Goal: Information Seeking & Learning: Stay updated

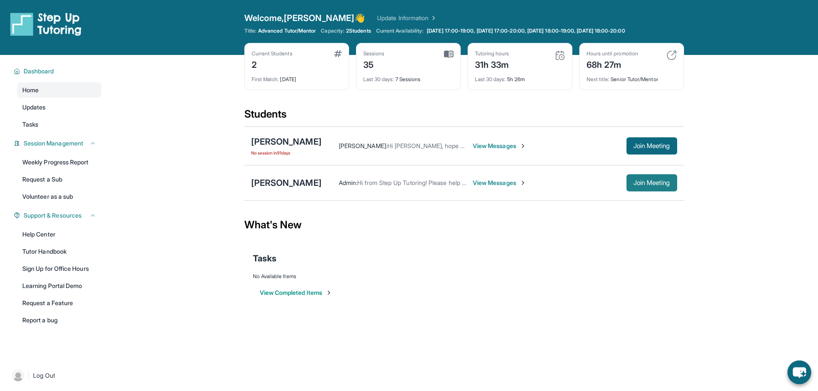
click at [636, 188] on button "Join Meeting" at bounding box center [651, 182] width 51 height 17
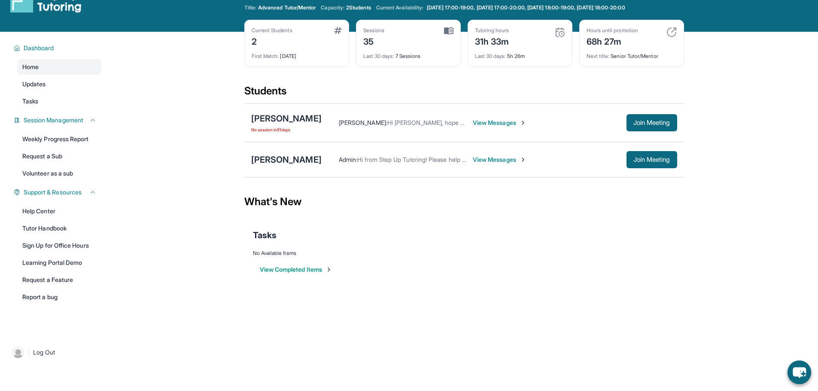
scroll to position [43, 0]
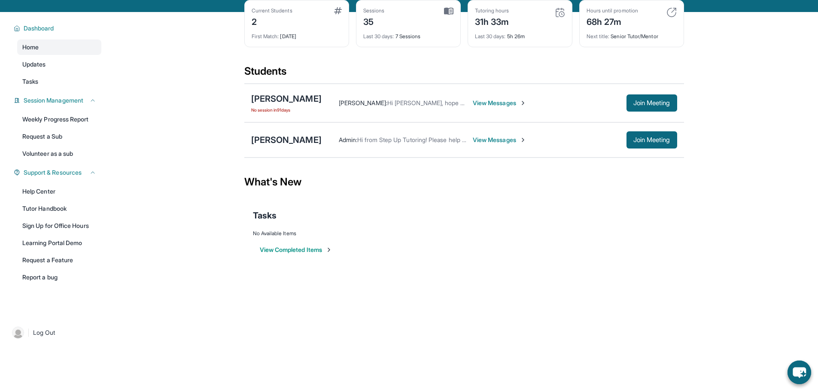
click at [619, 300] on div "Open sidebar Welcome, [PERSON_NAME] 👋 Update Information Title: Advanced Tutor/…" at bounding box center [409, 152] width 818 height 391
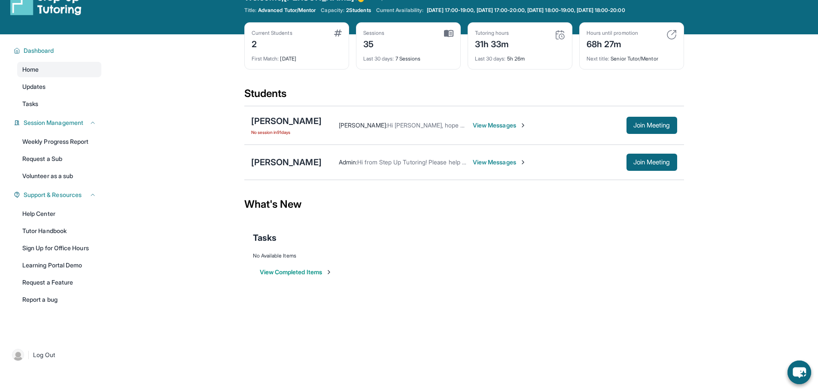
scroll to position [0, 0]
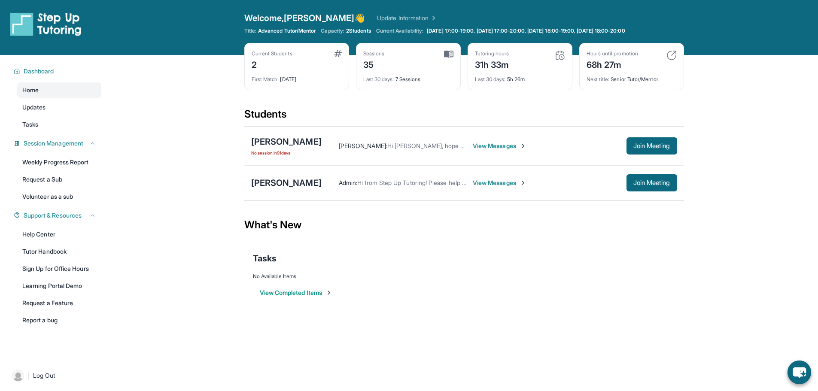
click at [359, 28] on span "2 Students" at bounding box center [358, 30] width 25 height 7
click at [377, 15] on link "Update Information" at bounding box center [407, 18] width 60 height 9
click at [291, 55] on div "Current Students" at bounding box center [272, 53] width 41 height 7
click at [62, 118] on link "Tasks" at bounding box center [59, 124] width 84 height 15
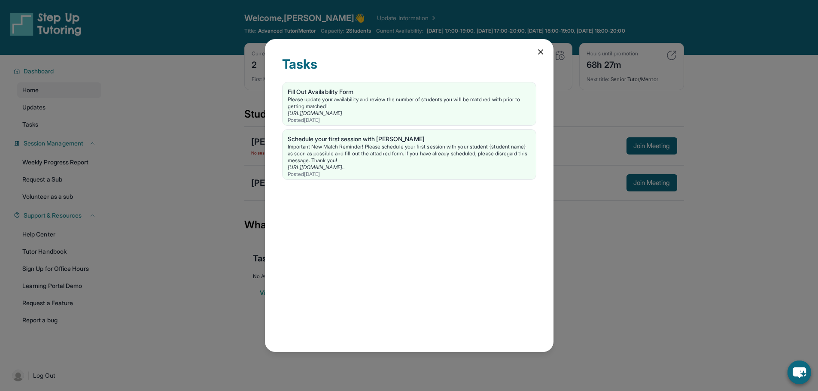
click at [531, 53] on div "Tasks Fill Out Availability Form Please update your availability and review the…" at bounding box center [409, 195] width 288 height 313
click at [538, 50] on icon at bounding box center [540, 52] width 4 height 4
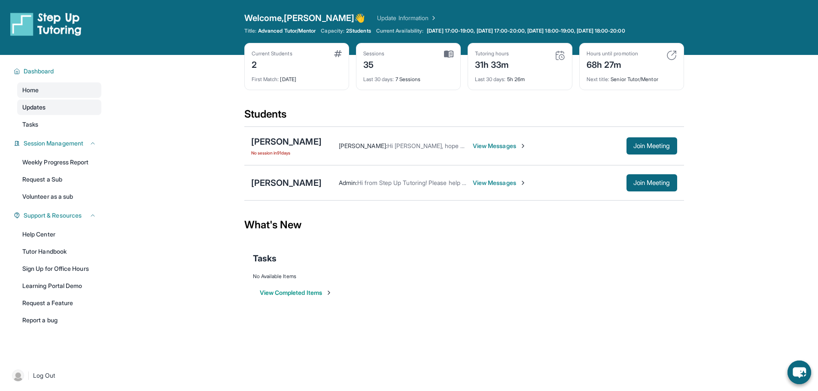
click at [41, 112] on link "Updates" at bounding box center [59, 107] width 84 height 15
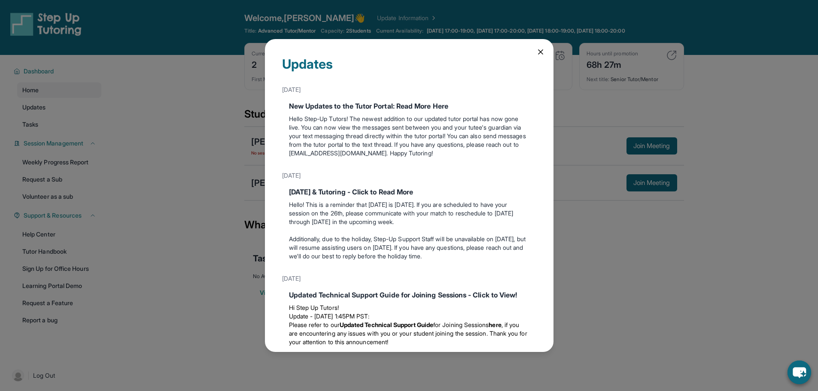
click at [418, 176] on div "[DATE]" at bounding box center [409, 175] width 254 height 15
click at [449, 163] on div "New Updates to the Tutor Portal: Read More Here Hello Step-Up Tutors! The newes…" at bounding box center [409, 130] width 254 height 67
click at [511, 155] on p "Hello Step-Up Tutors! The newest addition to our updated tutor portal has now g…" at bounding box center [409, 136] width 240 height 43
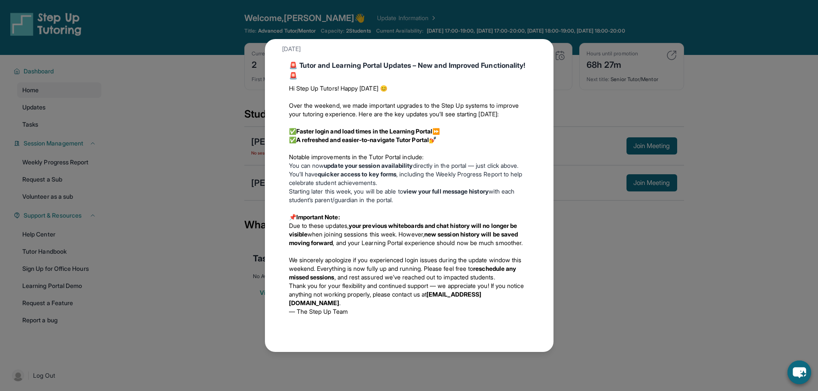
scroll to position [360, 0]
click at [460, 161] on li "You can now update your session availability directly in the portal — just clic…" at bounding box center [409, 165] width 240 height 9
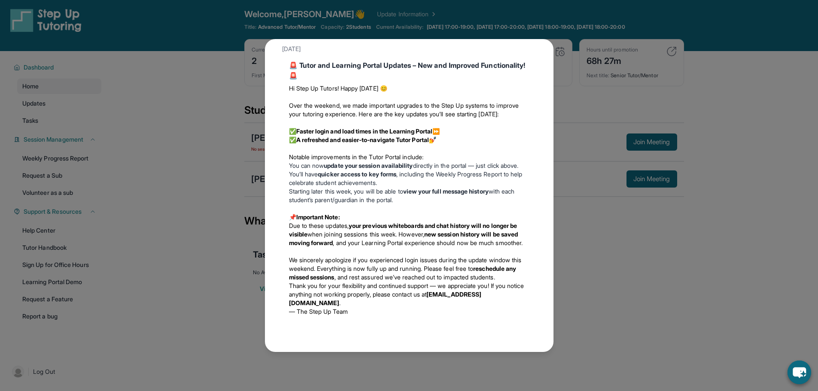
scroll to position [0, 0]
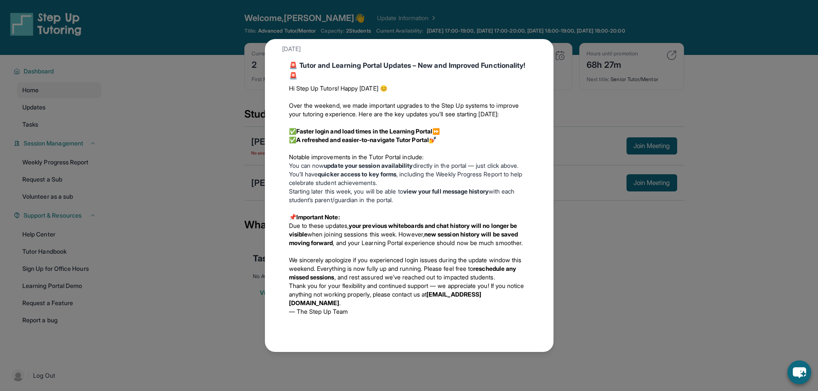
click at [530, 50] on div "Updates [DATE] New Updates to the Tutor Portal: Read More Here Hello Step-Up Tu…" at bounding box center [409, 195] width 288 height 313
click at [622, 214] on div "Updates [DATE] New Updates to the Tutor Portal: Read More Here Hello Step-Up Tu…" at bounding box center [409, 195] width 818 height 391
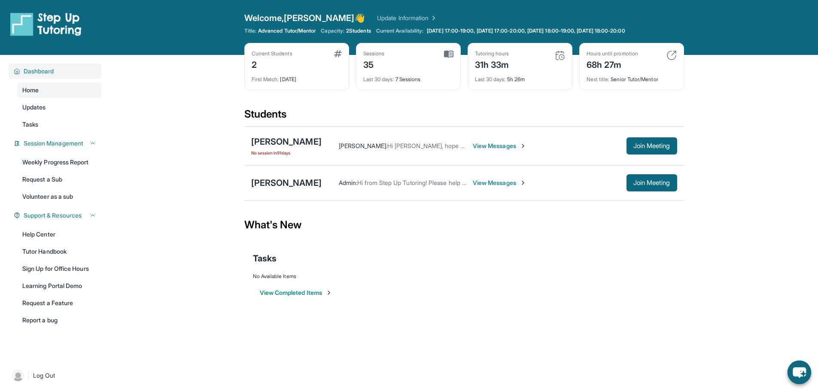
click at [37, 74] on span "Dashboard" at bounding box center [39, 71] width 30 height 9
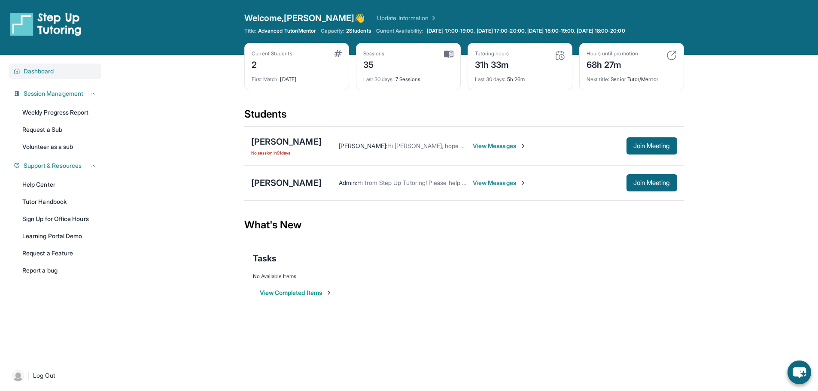
click at [37, 74] on span "Dashboard" at bounding box center [39, 71] width 30 height 9
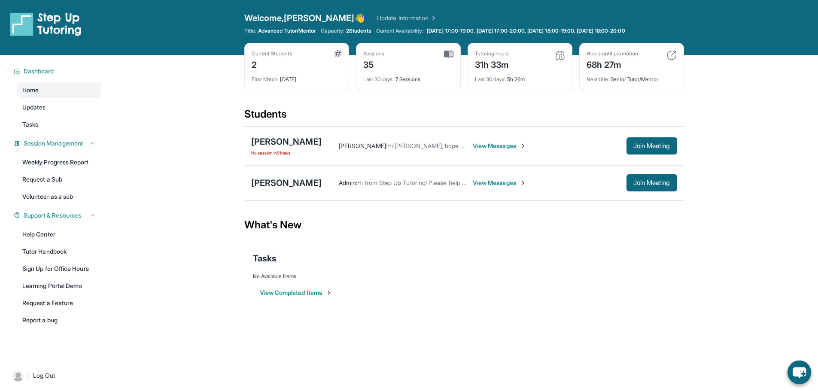
click at [609, 360] on div "Open sidebar Welcome, [PERSON_NAME] 👋 Update Information Title: Advanced Tutor/…" at bounding box center [409, 195] width 818 height 391
